Goal: Transaction & Acquisition: Purchase product/service

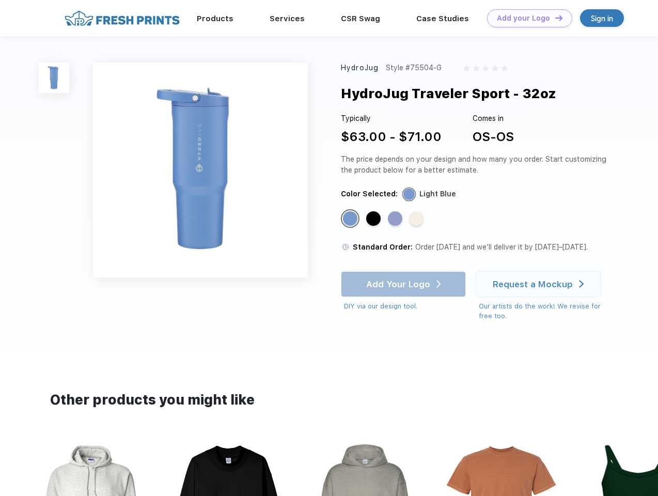
click at [526, 18] on link "Add your Logo Design Tool" at bounding box center [529, 18] width 85 height 18
click at [0, 0] on div "Design Tool" at bounding box center [0, 0] width 0 height 0
click at [554, 18] on link "Add your Logo Design Tool" at bounding box center [529, 18] width 85 height 18
click at [54, 77] on img at bounding box center [54, 77] width 30 height 30
click at [351, 219] on div "Standard Color" at bounding box center [350, 218] width 14 height 14
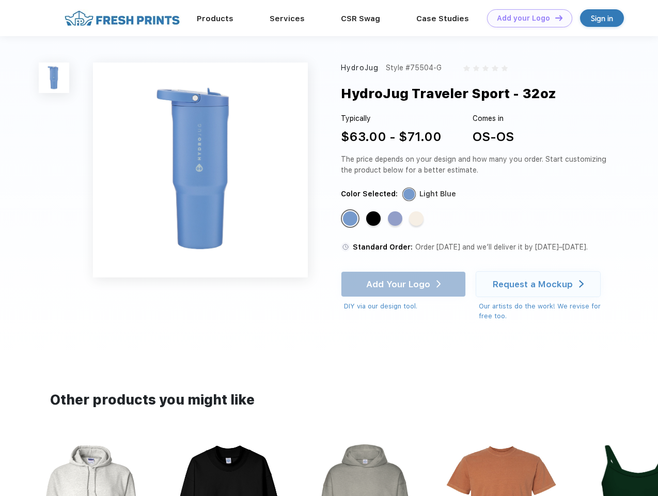
click at [374, 219] on div "Standard Color" at bounding box center [373, 218] width 14 height 14
click at [396, 219] on div "Standard Color" at bounding box center [395, 218] width 14 height 14
click at [417, 219] on div "Standard Color" at bounding box center [416, 218] width 14 height 14
click at [404, 284] on div "Add Your Logo DIY via our design tool. Ah shoot! This product isn't up in our d…" at bounding box center [403, 291] width 125 height 40
click at [540, 284] on div "Request a Mockup" at bounding box center [533, 284] width 80 height 10
